Goal: Task Accomplishment & Management: Manage account settings

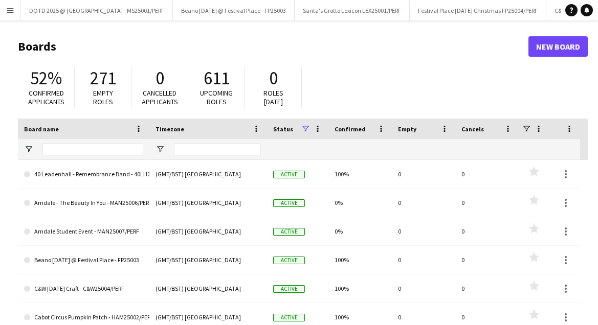
click at [6, 9] on app-icon "Menu" at bounding box center [10, 10] width 8 height 8
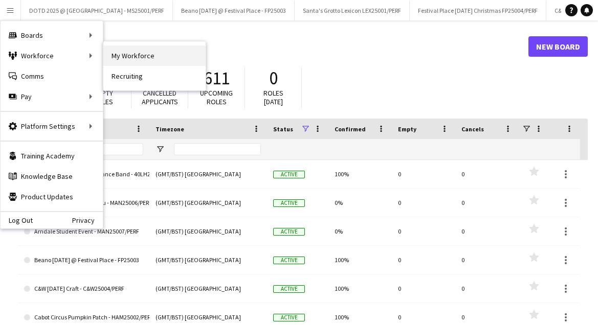
click at [144, 56] on link "My Workforce" at bounding box center [154, 56] width 102 height 20
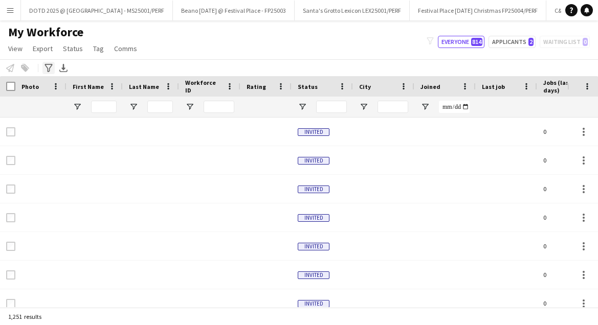
click at [48, 67] on icon "Advanced filters" at bounding box center [49, 68] width 8 height 8
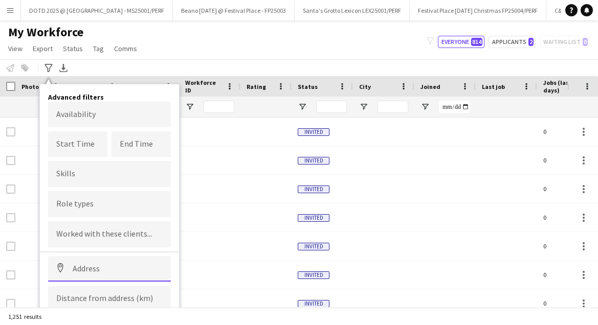
click at [92, 270] on input at bounding box center [109, 269] width 123 height 26
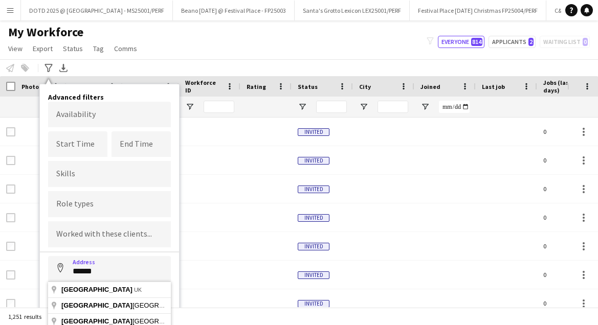
type input "**********"
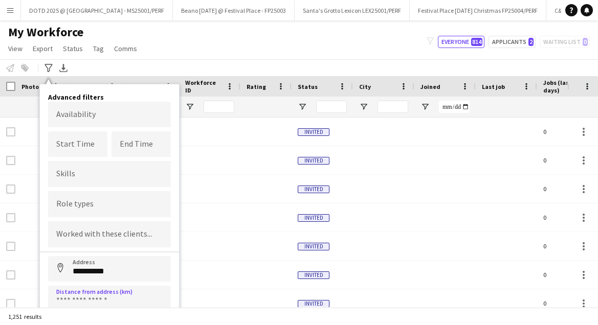
scroll to position [1, 0]
type input "*****"
click button "Address" at bounding box center [60, 268] width 25 height 25
type input "**********"
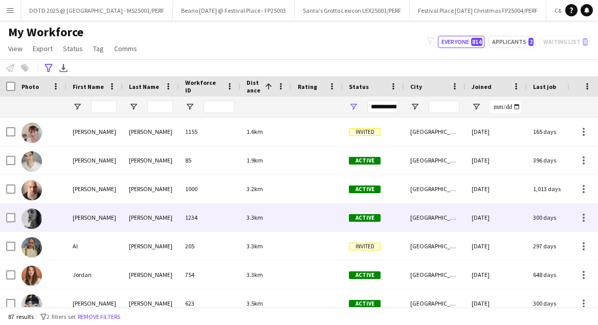
scroll to position [0, 0]
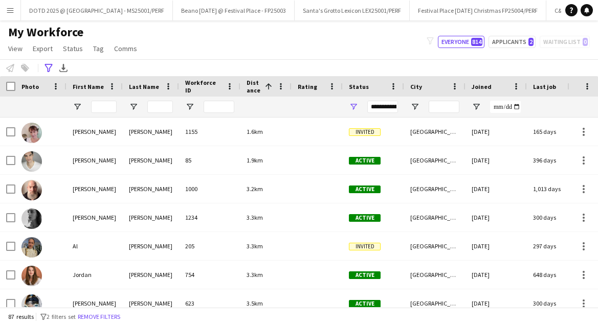
click at [13, 8] on app-icon "Menu" at bounding box center [10, 10] width 8 height 8
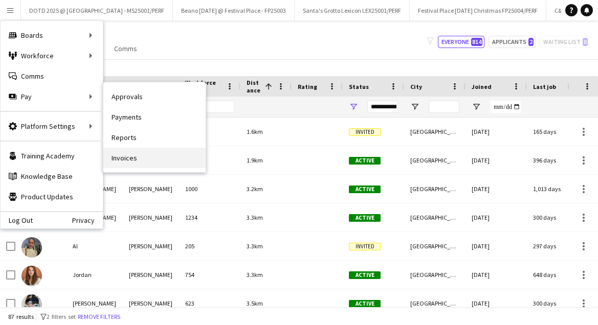
click at [155, 157] on link "Invoices" at bounding box center [154, 158] width 102 height 20
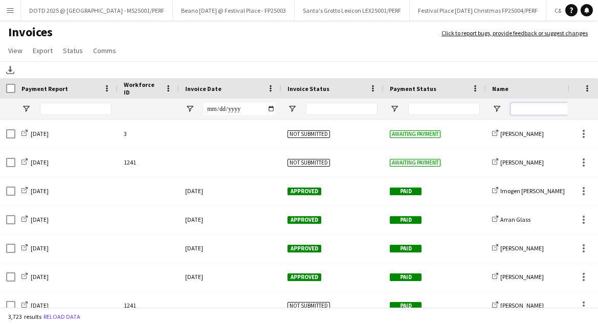
click at [549, 107] on input "Name Filter Input" at bounding box center [547, 109] width 72 height 12
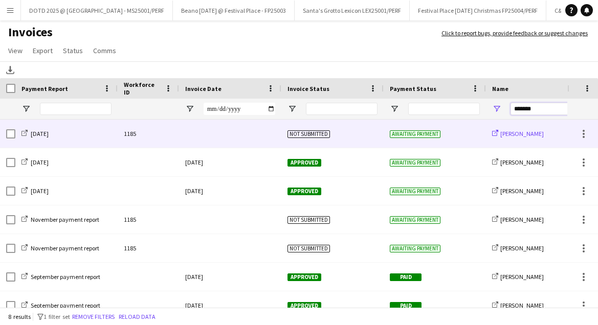
type input "*******"
click at [512, 133] on span "[PERSON_NAME]" at bounding box center [521, 134] width 43 height 8
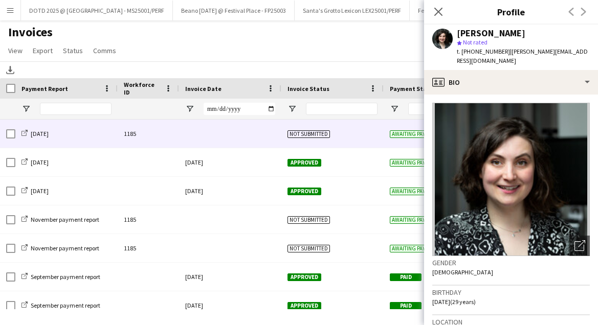
click at [323, 128] on div "Not submitted" at bounding box center [332, 134] width 102 height 28
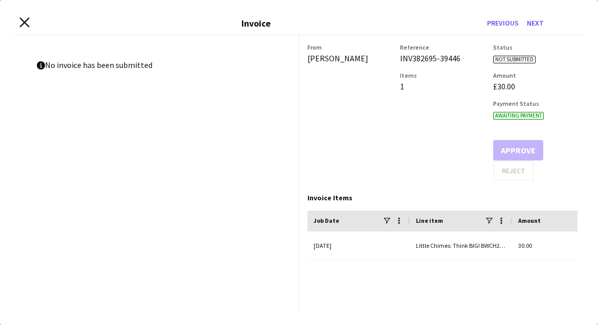
click at [24, 21] on icon at bounding box center [24, 22] width 10 height 10
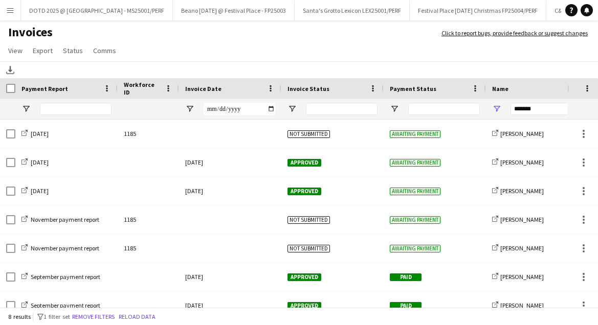
click at [10, 11] on app-icon "Menu" at bounding box center [10, 10] width 8 height 8
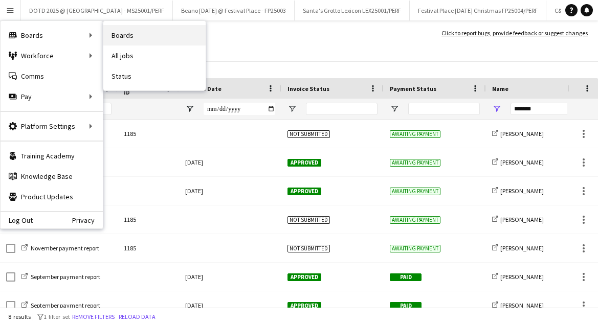
click at [135, 34] on link "Boards" at bounding box center [154, 35] width 102 height 20
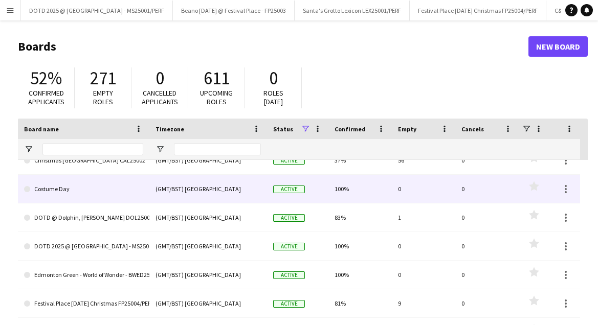
scroll to position [246, 0]
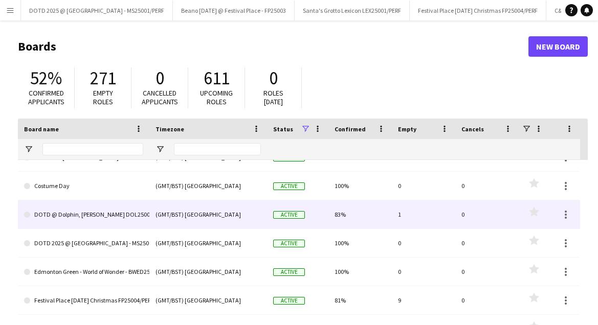
click at [128, 211] on link "DOTD @ Dolphin, [PERSON_NAME] DOL25001/PERF" at bounding box center [83, 215] width 119 height 29
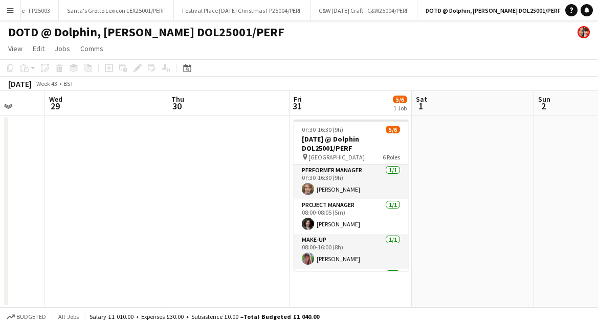
scroll to position [0, 338]
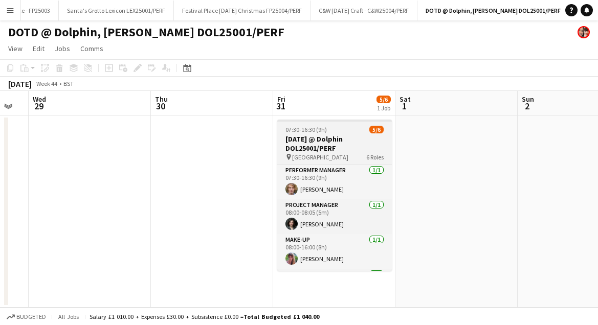
click at [308, 129] on span "07:30-16:30 (9h)" at bounding box center [306, 130] width 41 height 8
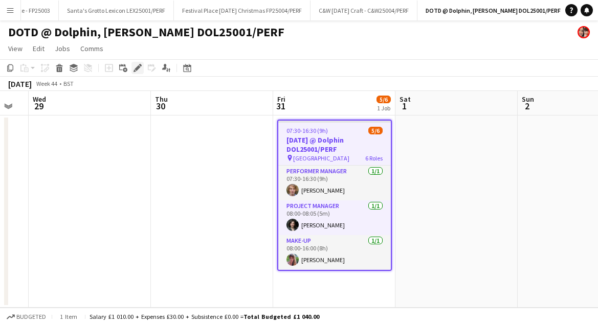
click at [140, 67] on icon at bounding box center [138, 68] width 6 height 6
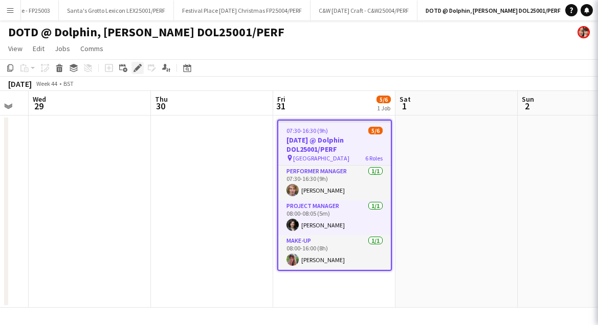
type input "**********"
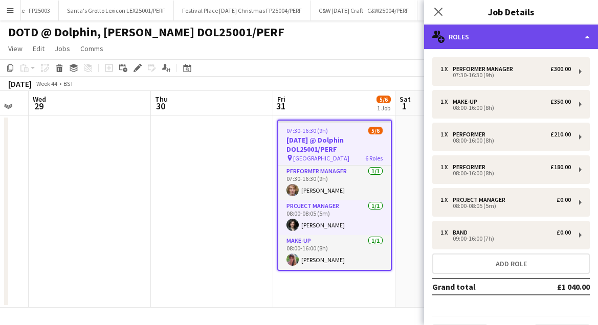
click at [582, 42] on div "multiple-users-add Roles" at bounding box center [511, 37] width 174 height 25
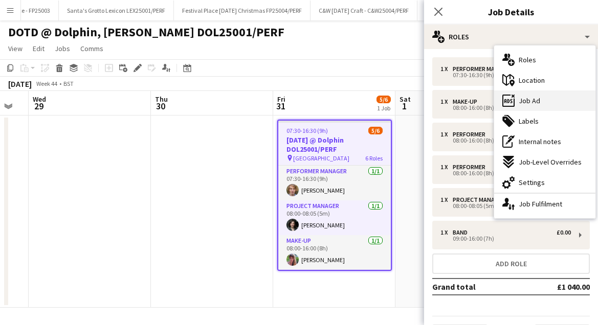
click at [532, 106] on div "ads-window Job Ad" at bounding box center [544, 101] width 101 height 20
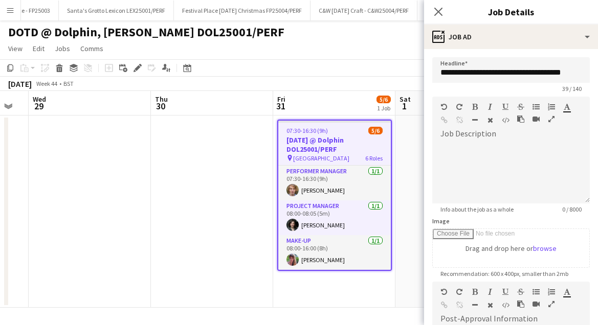
scroll to position [131, 0]
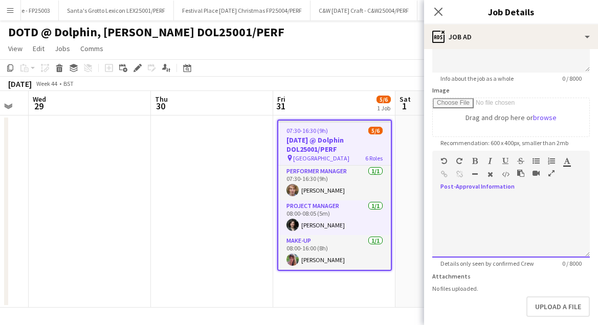
click at [489, 206] on div at bounding box center [511, 226] width 158 height 61
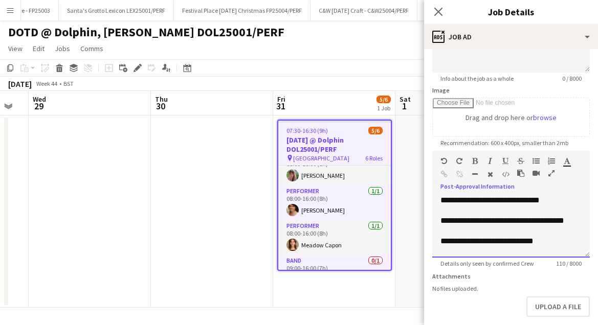
scroll to position [0, 0]
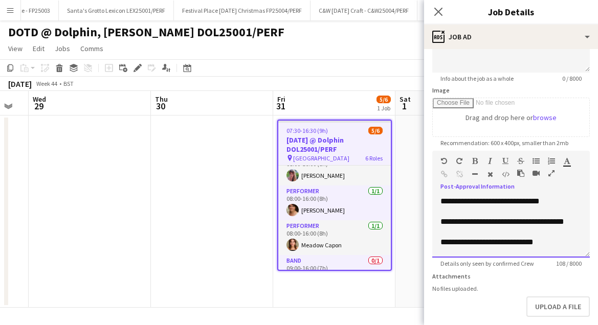
click at [529, 220] on div "**********" at bounding box center [511, 222] width 141 height 10
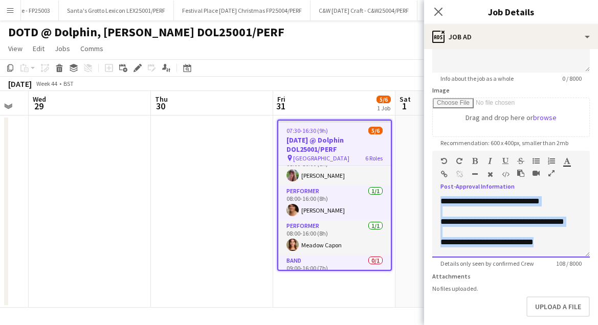
drag, startPoint x: 560, startPoint y: 242, endPoint x: 422, endPoint y: 196, distance: 145.5
click at [422, 196] on body "Menu Boards Boards Boards All jobs Status Workforce Workforce My Workforce Recr…" at bounding box center [299, 162] width 598 height 325
copy div "**********"
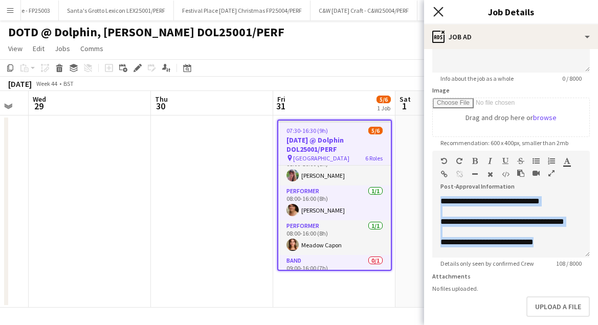
click at [440, 7] on icon "Close pop-in" at bounding box center [438, 12] width 10 height 10
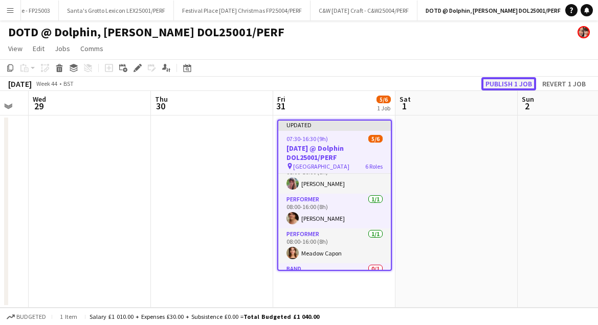
click at [511, 80] on button "Publish 1 job" at bounding box center [508, 83] width 55 height 13
